Goal: Information Seeking & Learning: Understand process/instructions

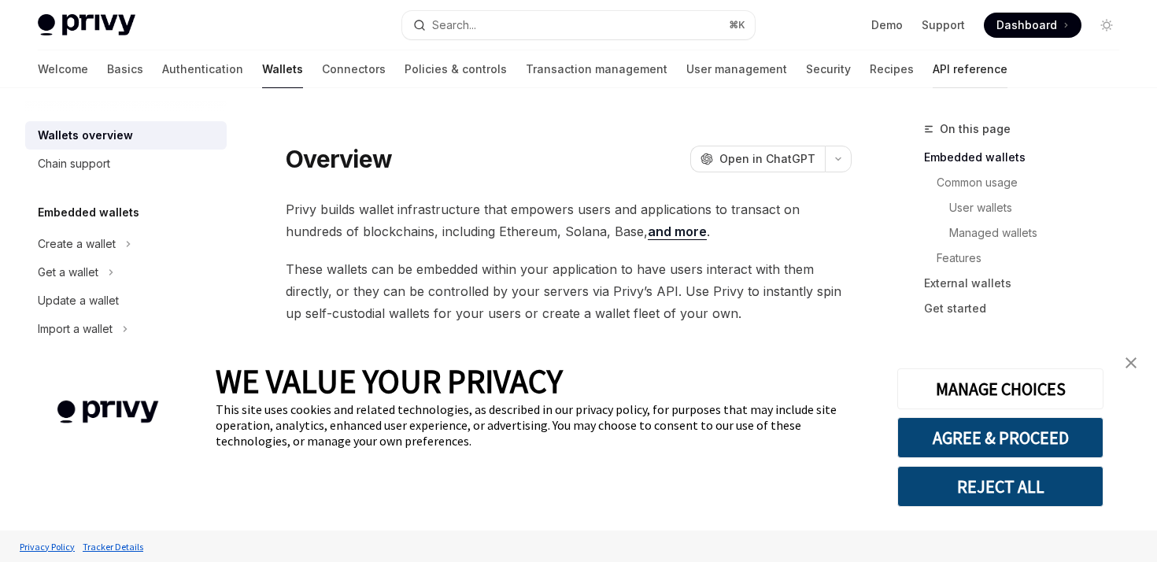
click at [933, 71] on link "API reference" at bounding box center [970, 69] width 75 height 38
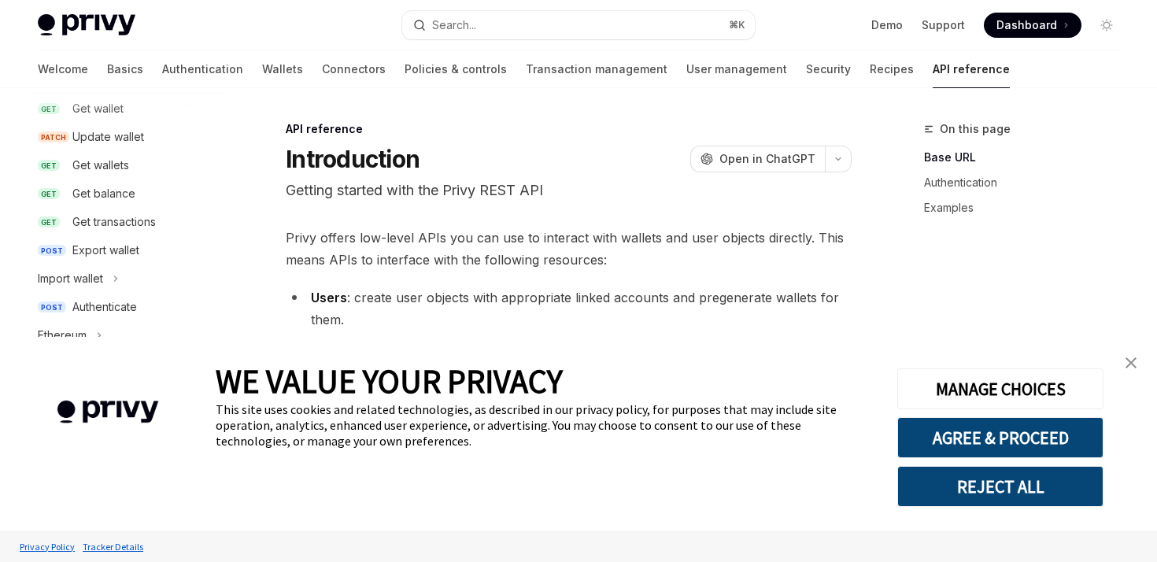
scroll to position [311, 0]
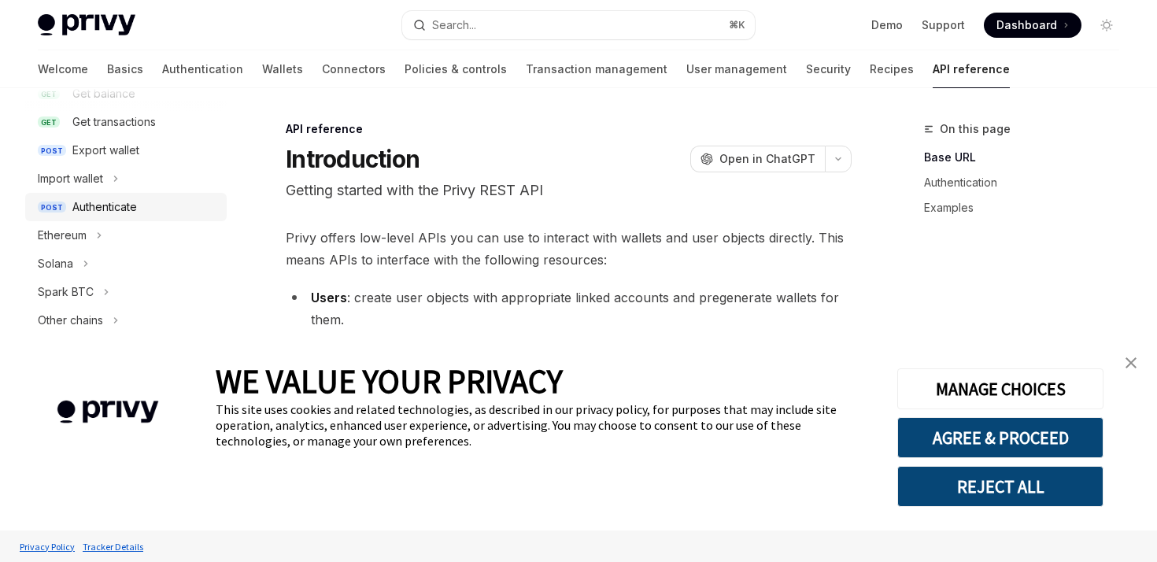
click at [87, 211] on div "Authenticate" at bounding box center [104, 207] width 65 height 19
type textarea "*"
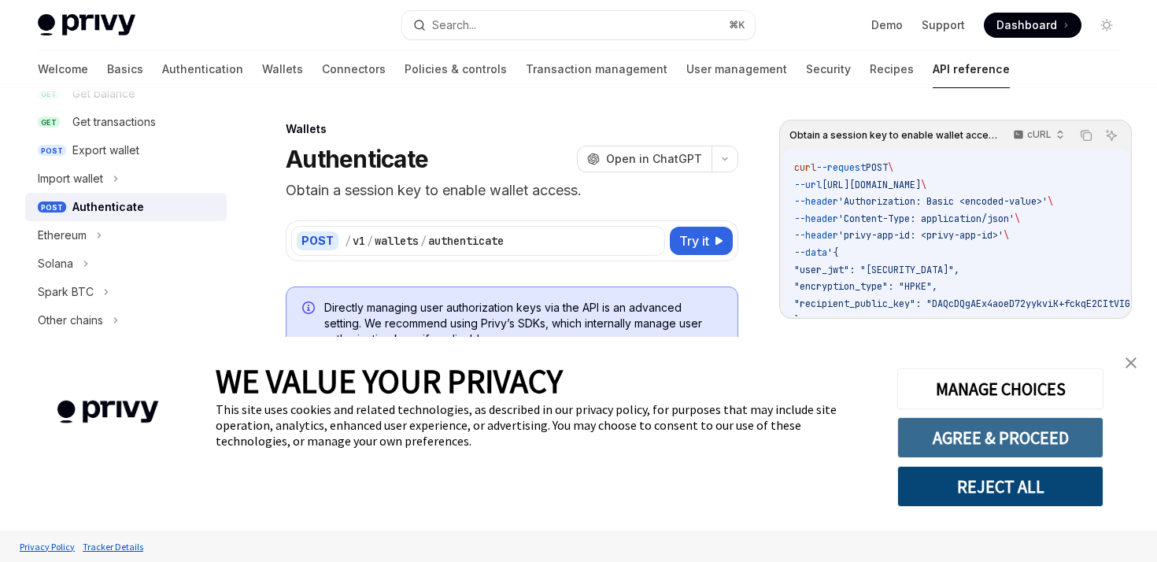
click at [963, 428] on button "AGREE & PROCEED" at bounding box center [1001, 437] width 206 height 41
